Goal: Transaction & Acquisition: Book appointment/travel/reservation

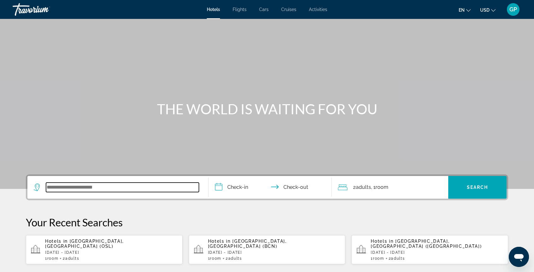
click at [52, 184] on input "Search widget" at bounding box center [122, 187] width 153 height 9
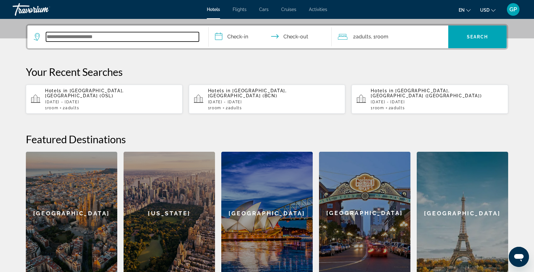
scroll to position [154, 0]
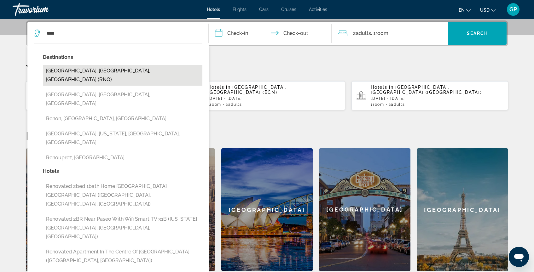
click at [71, 71] on button "[GEOGRAPHIC_DATA], [GEOGRAPHIC_DATA], [GEOGRAPHIC_DATA] (RNO)" at bounding box center [122, 75] width 159 height 21
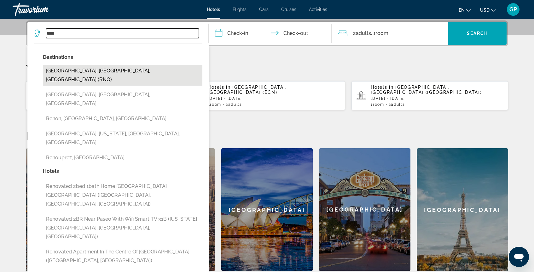
type input "**********"
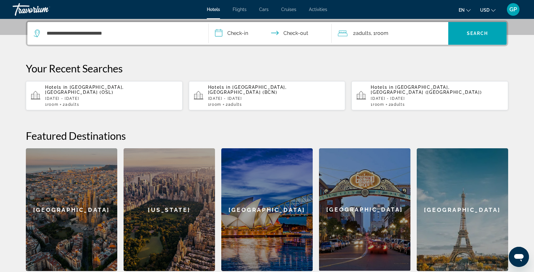
click at [218, 33] on input "**********" at bounding box center [271, 34] width 125 height 25
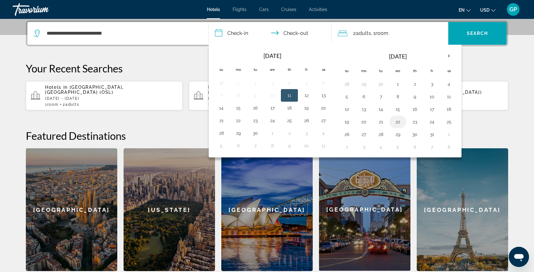
click at [398, 122] on button "22" at bounding box center [398, 122] width 10 height 9
click at [415, 122] on button "23" at bounding box center [415, 122] width 10 height 9
type input "**********"
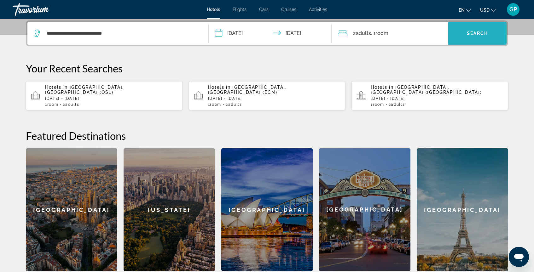
click at [474, 34] on span "Search" at bounding box center [477, 33] width 21 height 5
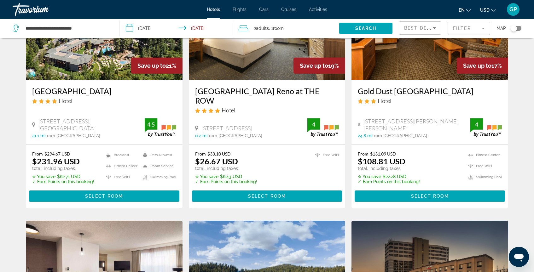
scroll to position [82, 0]
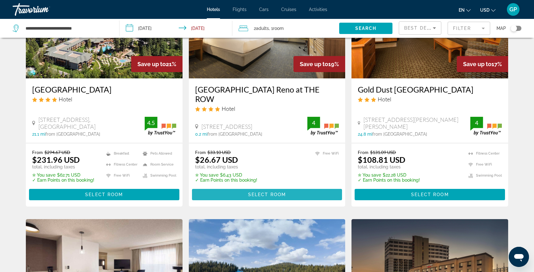
click at [268, 195] on span "Select Room" at bounding box center [267, 194] width 38 height 5
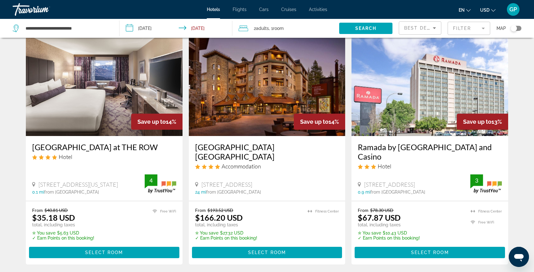
scroll to position [507, 0]
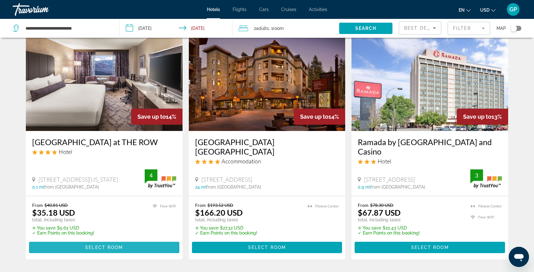
click at [107, 246] on span "Select Room" at bounding box center [104, 247] width 38 height 5
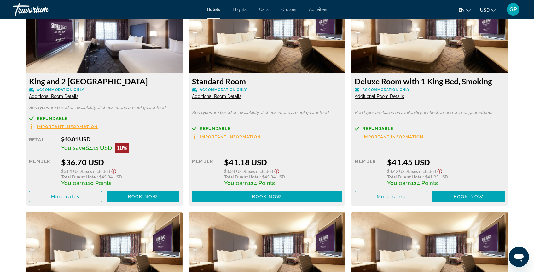
scroll to position [1114, 0]
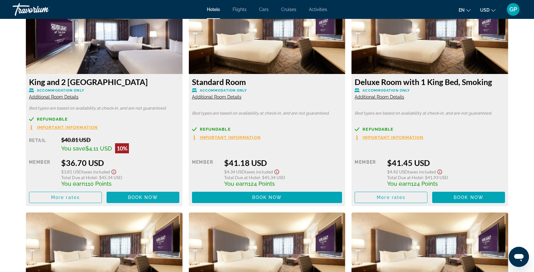
click at [143, 197] on span "Book now" at bounding box center [143, 197] width 30 height 5
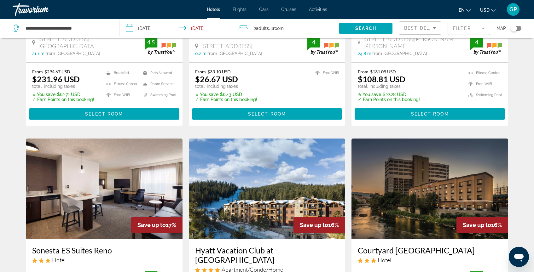
scroll to position [164, 0]
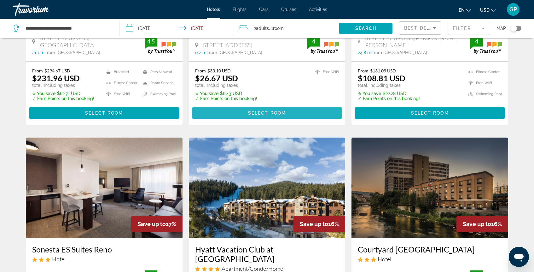
click at [263, 114] on span "Select Room" at bounding box center [267, 113] width 38 height 5
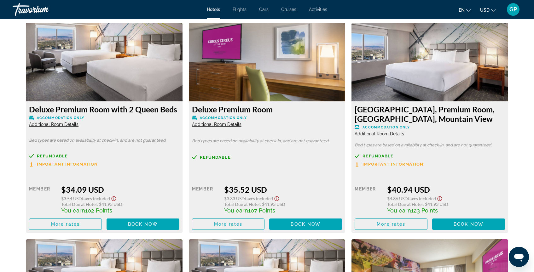
scroll to position [1305, 0]
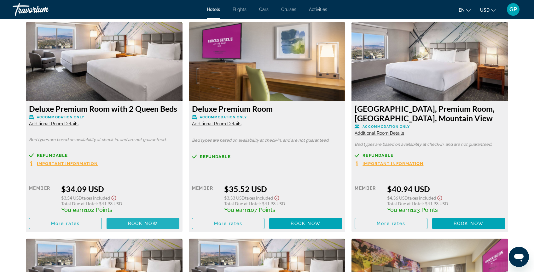
click at [144, 224] on span "Book now" at bounding box center [143, 223] width 30 height 5
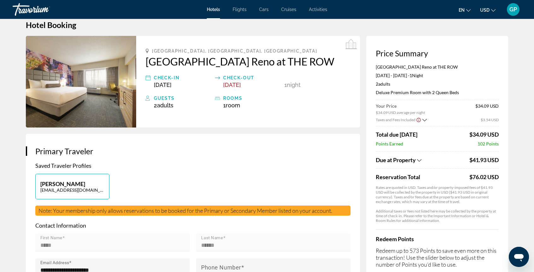
scroll to position [18, 0]
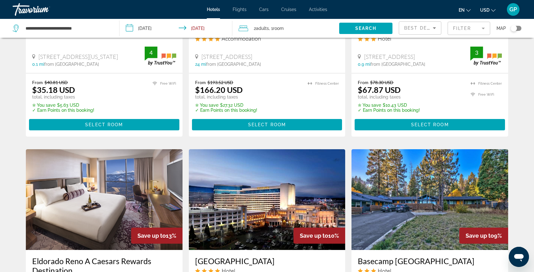
scroll to position [630, 0]
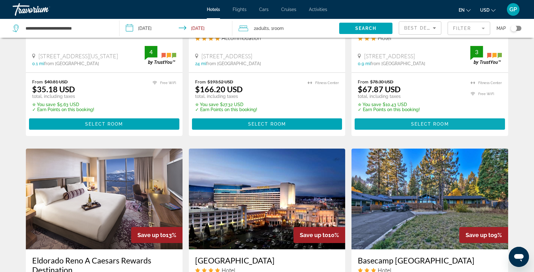
click at [426, 124] on span "Select Room" at bounding box center [430, 124] width 38 height 5
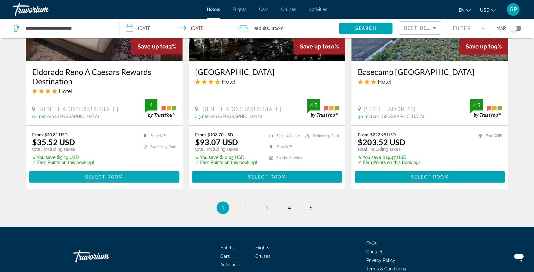
scroll to position [817, 0]
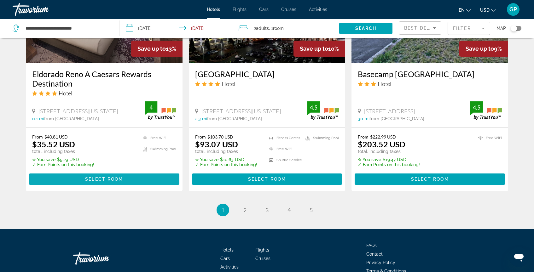
click at [108, 179] on span "Select Room" at bounding box center [104, 179] width 38 height 5
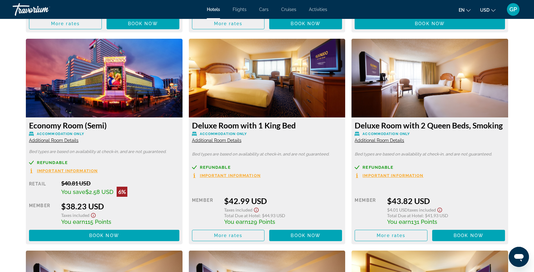
scroll to position [1298, 0]
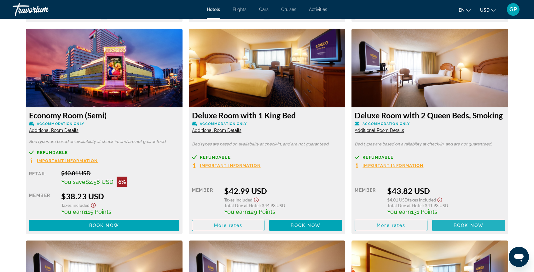
click at [470, 226] on span "Book now" at bounding box center [468, 225] width 30 height 5
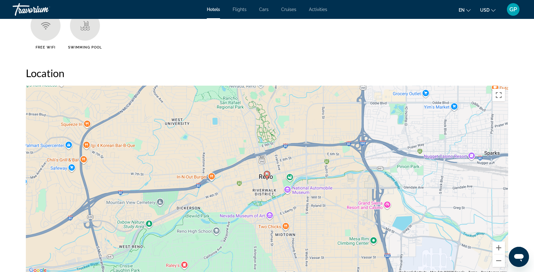
scroll to position [551, 0]
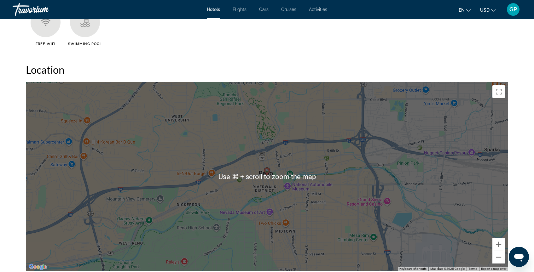
click at [248, 65] on h2 "Location" at bounding box center [267, 69] width 482 height 13
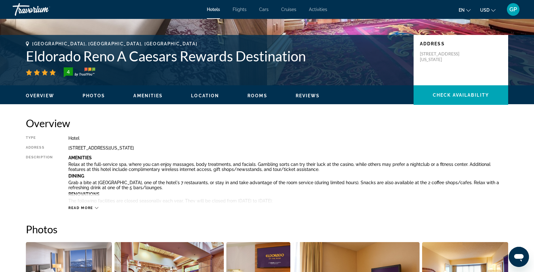
scroll to position [115, 0]
